Goal: Information Seeking & Learning: Find contact information

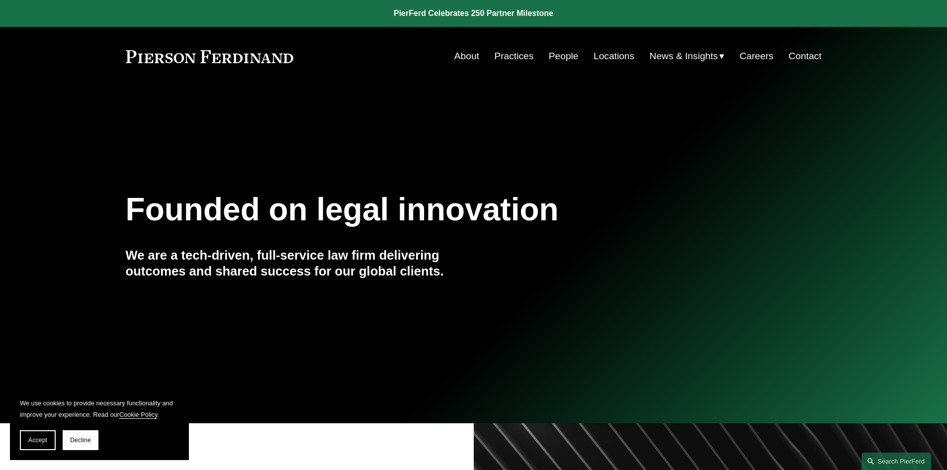
click at [568, 58] on link "People" at bounding box center [564, 56] width 30 height 19
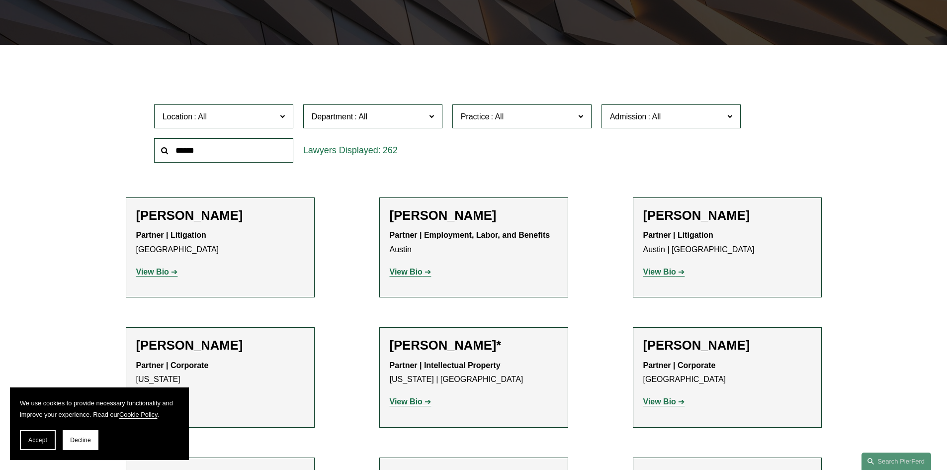
scroll to position [298, 0]
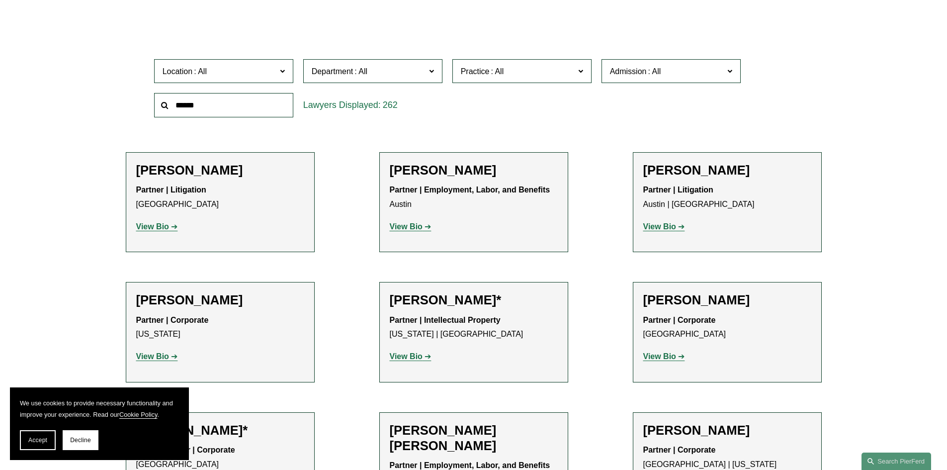
click at [240, 72] on span "Location" at bounding box center [219, 71] width 114 height 13
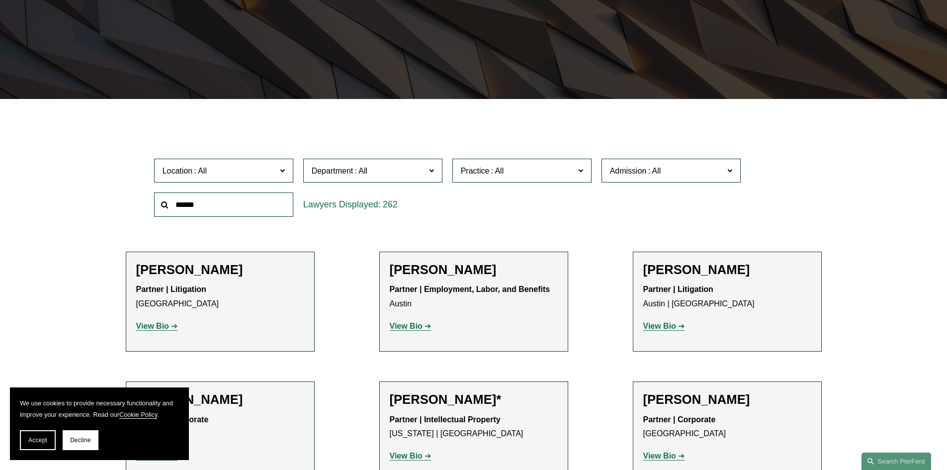
scroll to position [0, 0]
click at [135, 167] on div "Location All [GEOGRAPHIC_DATA] [GEOGRAPHIC_DATA] [GEOGRAPHIC_DATA] [GEOGRAPHIC_…" at bounding box center [474, 188] width 696 height 68
click at [230, 170] on span "Location" at bounding box center [219, 170] width 114 height 13
click at [270, 215] on input "text" at bounding box center [223, 204] width 139 height 24
type input "******"
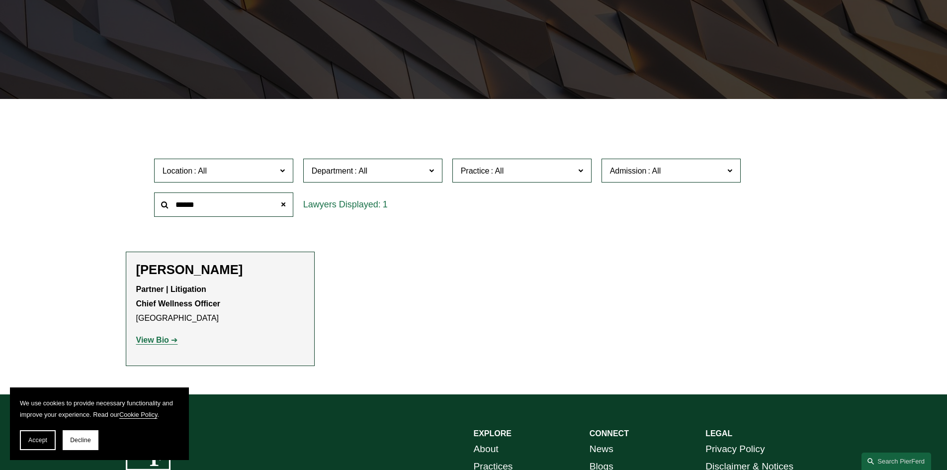
click at [159, 341] on strong "View Bio" at bounding box center [152, 339] width 33 height 8
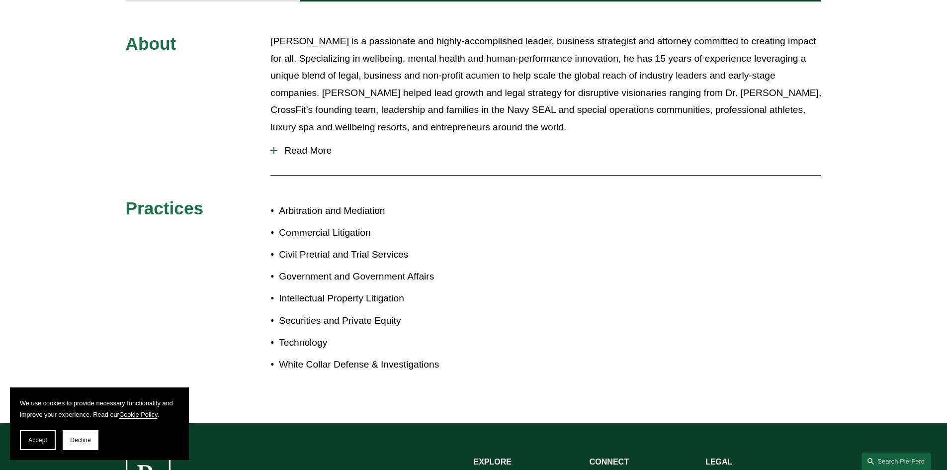
scroll to position [397, 0]
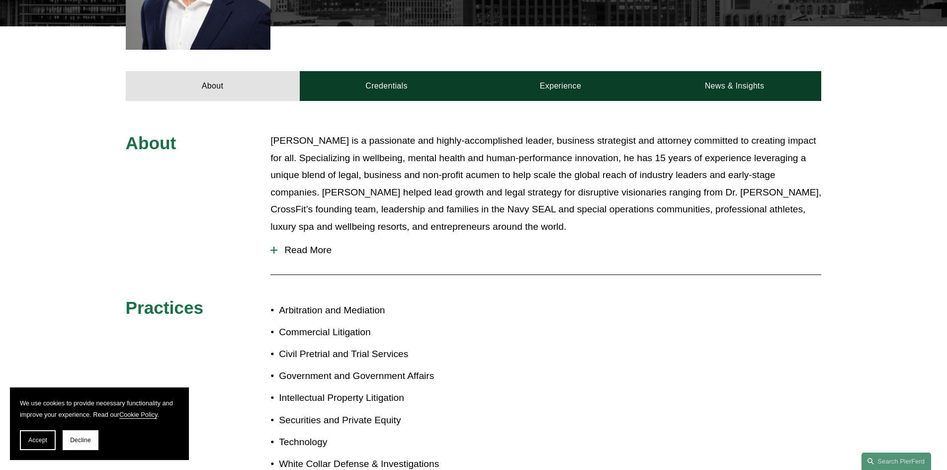
click at [244, 356] on div "About Justin is a passionate and highly-accomplished leader, business strategis…" at bounding box center [473, 311] width 947 height 359
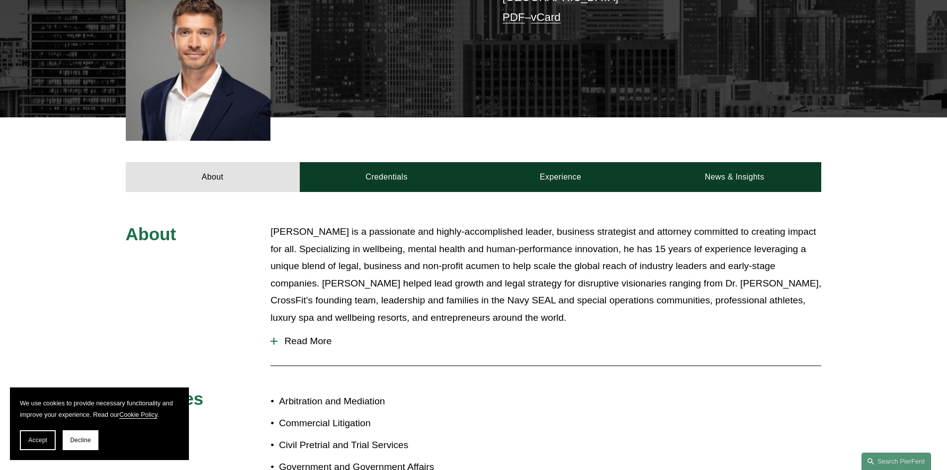
scroll to position [298, 0]
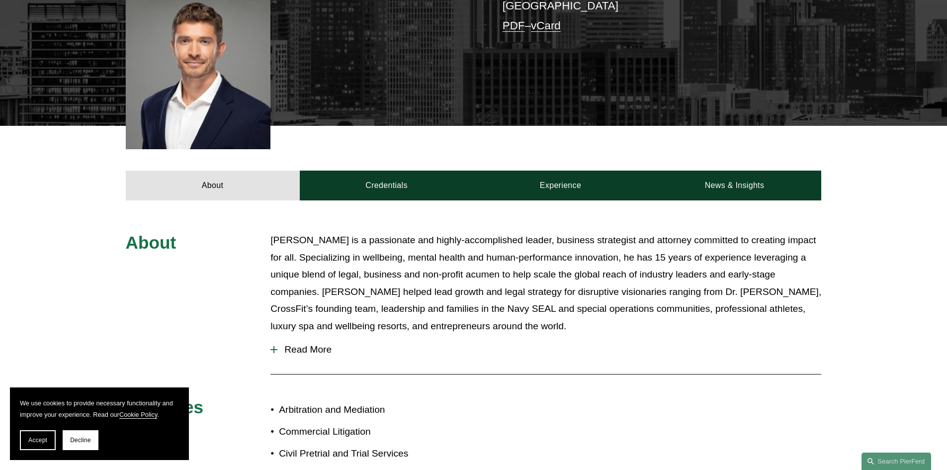
click at [324, 347] on button "Read More" at bounding box center [545, 349] width 551 height 26
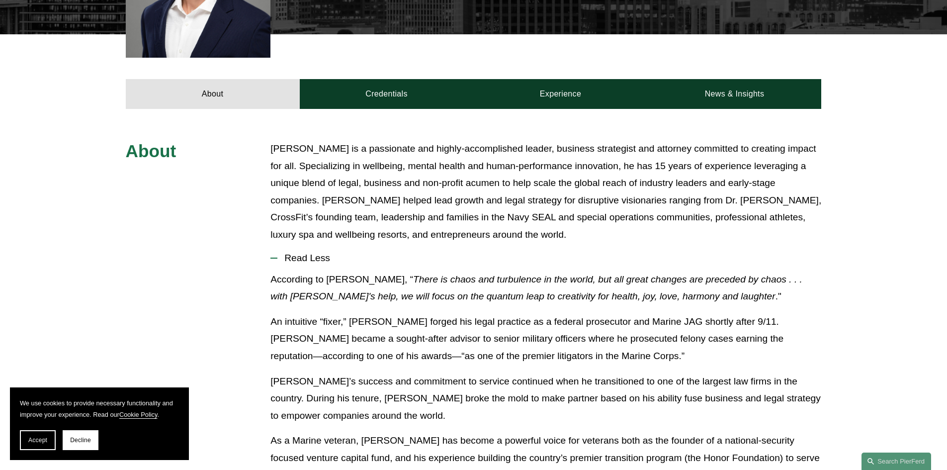
scroll to position [397, 0]
